Goal: Book appointment/travel/reservation

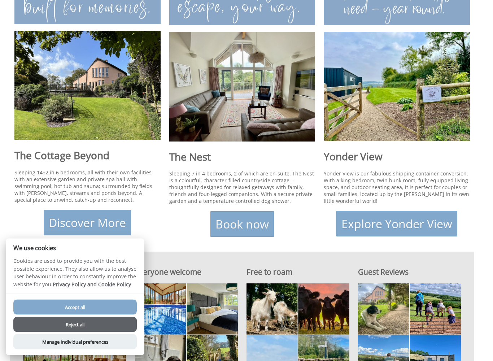
scroll to position [266, 0]
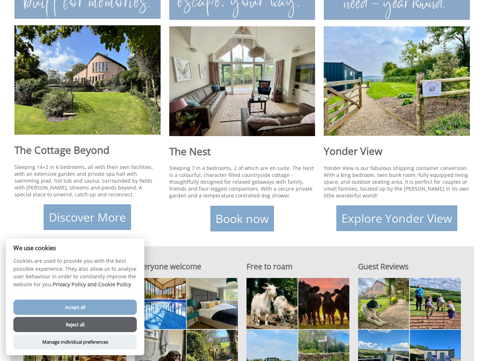
click at [105, 306] on button "Accept all" at bounding box center [74, 307] width 123 height 15
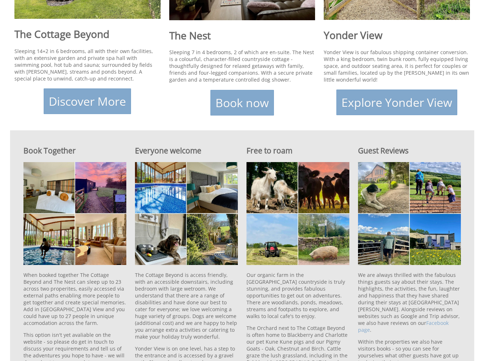
scroll to position [397, 0]
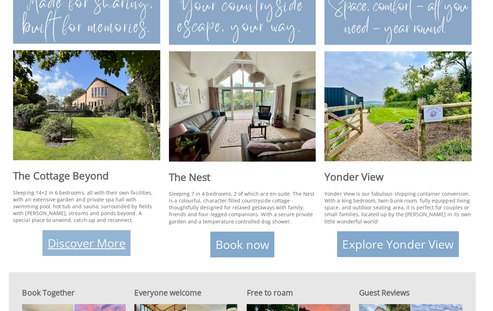
click at [95, 243] on link "Discover More" at bounding box center [87, 242] width 87 height 26
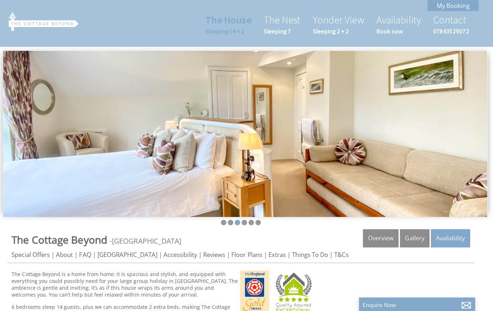
click at [201, 182] on img at bounding box center [246, 133] width 481 height 165
click at [449, 236] on link "Availability" at bounding box center [450, 237] width 39 height 18
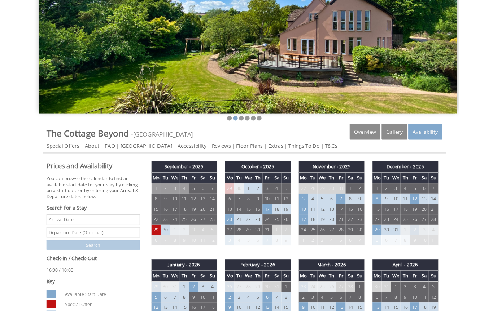
scroll to position [80, 0]
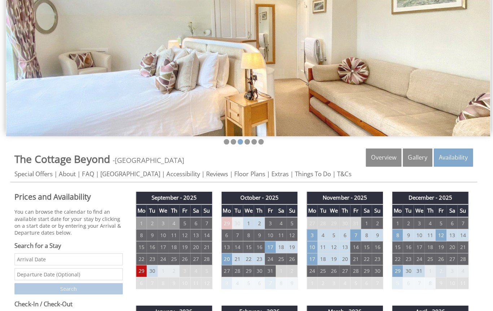
click at [80, 260] on input "Date" at bounding box center [68, 258] width 108 height 12
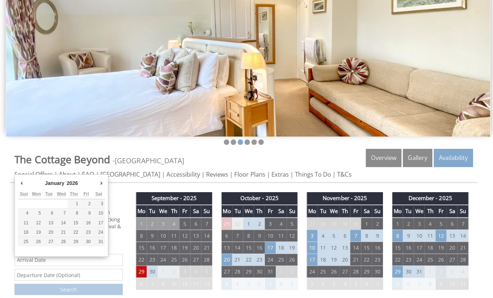
type input "15/01/2026"
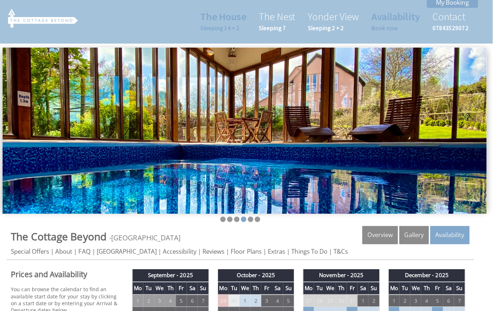
scroll to position [0, 0]
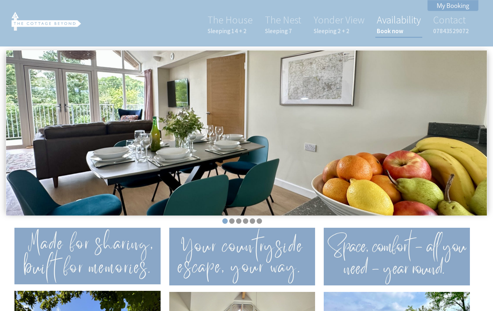
click at [389, 31] on small "Book now" at bounding box center [399, 31] width 44 height 8
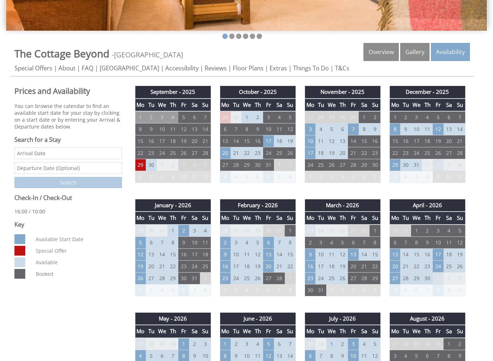
scroll to position [185, 0]
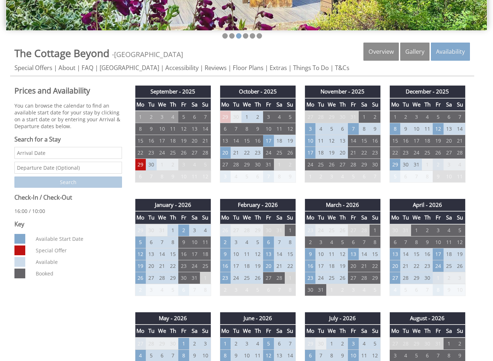
click at [398, 153] on td "22" at bounding box center [394, 153] width 11 height 12
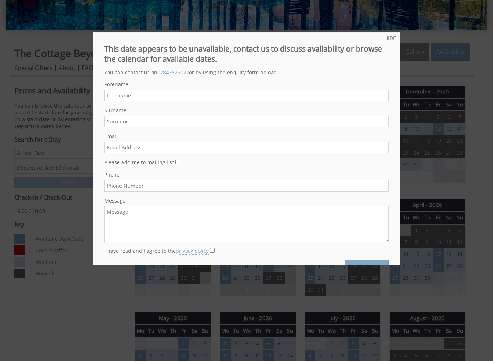
click at [406, 168] on div at bounding box center [246, 180] width 493 height 361
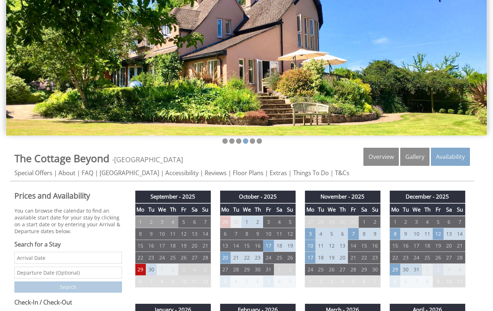
scroll to position [0, 0]
